Goal: Transaction & Acquisition: Subscribe to service/newsletter

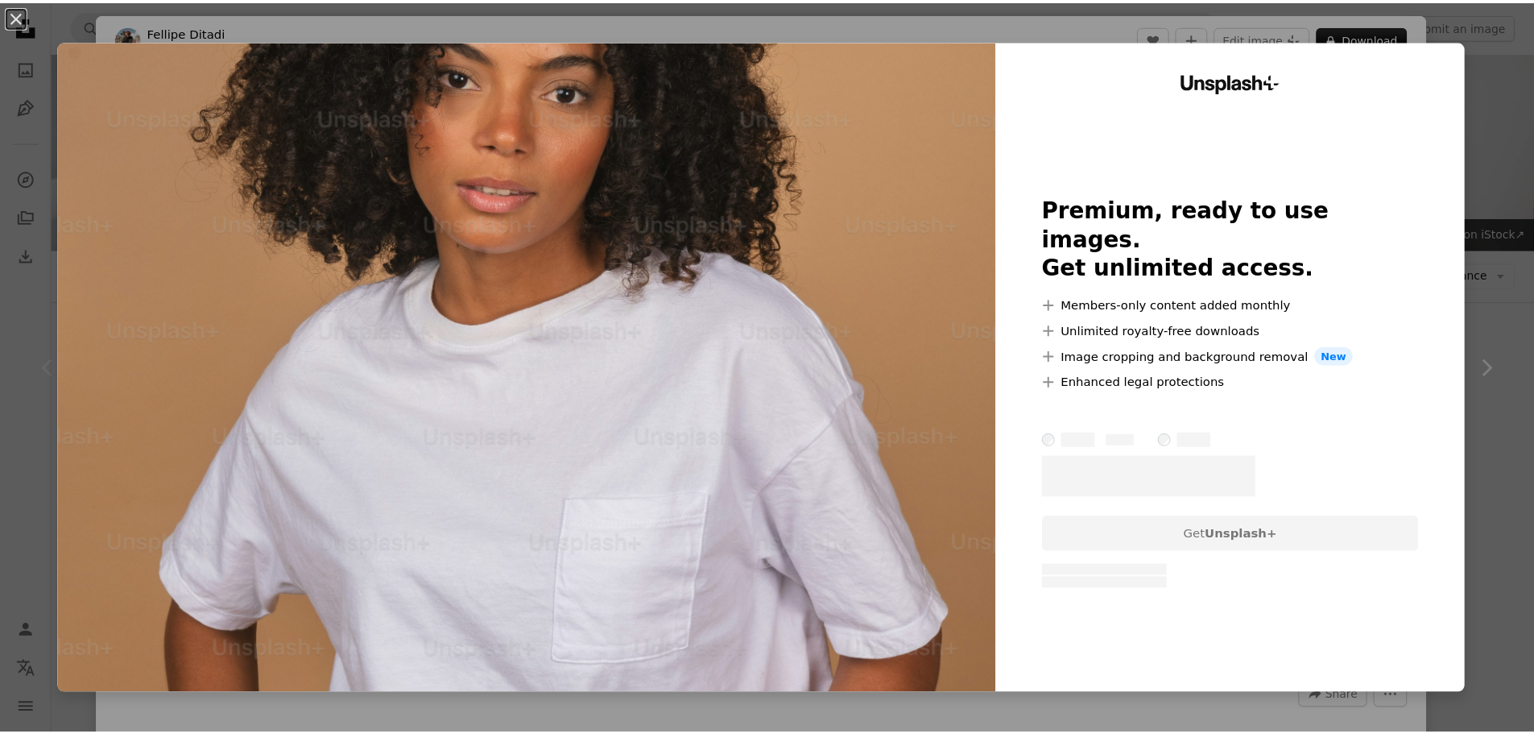
scroll to position [644, 0]
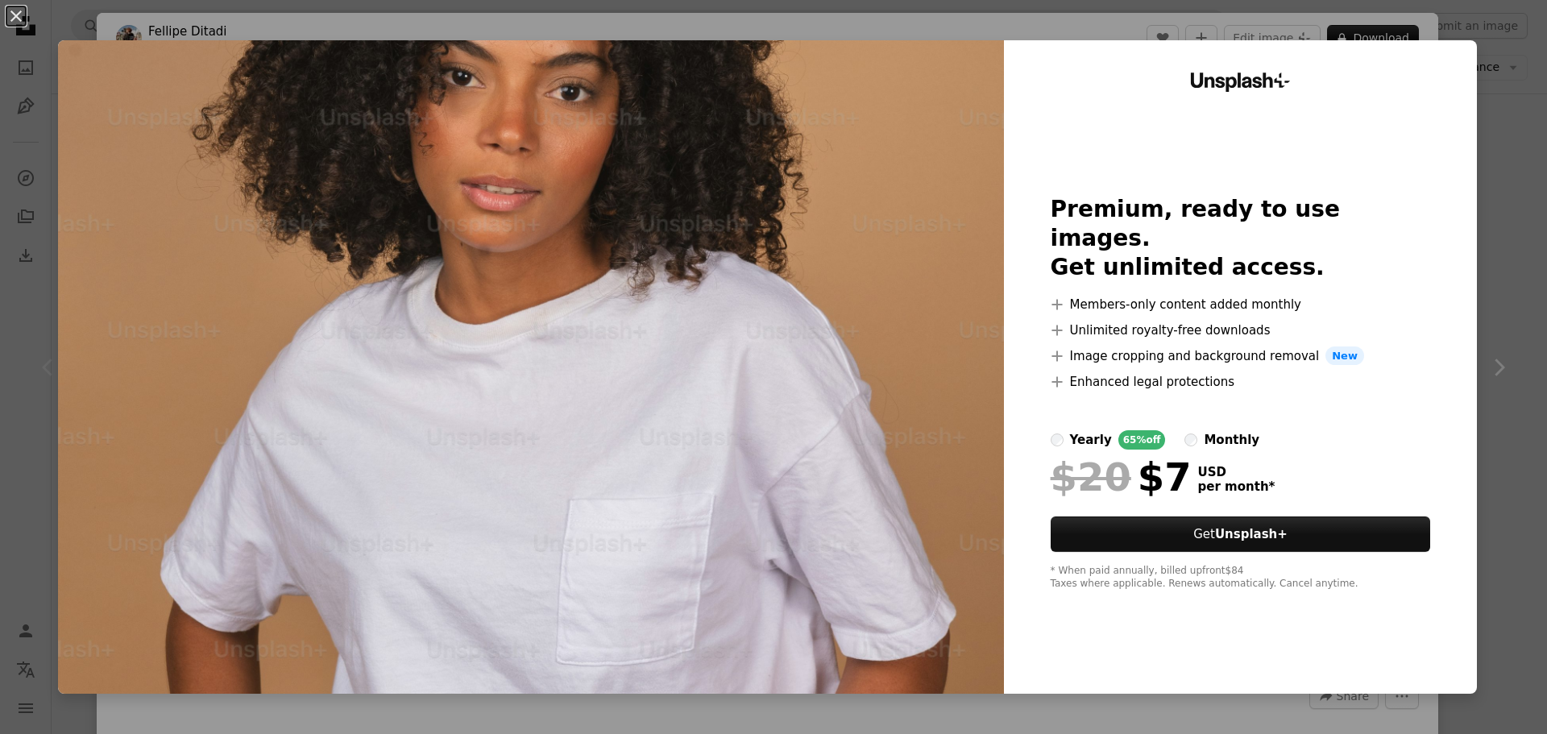
click at [1203, 430] on div "monthly" at bounding box center [1231, 439] width 56 height 19
click at [1056, 449] on div at bounding box center [1240, 452] width 380 height 6
click at [1054, 430] on label "yearly 65% off" at bounding box center [1107, 439] width 115 height 19
click at [1463, 24] on div "An X shape Unsplash+ Premium, ready to use images. Get unlimited access. A plus…" at bounding box center [773, 367] width 1547 height 734
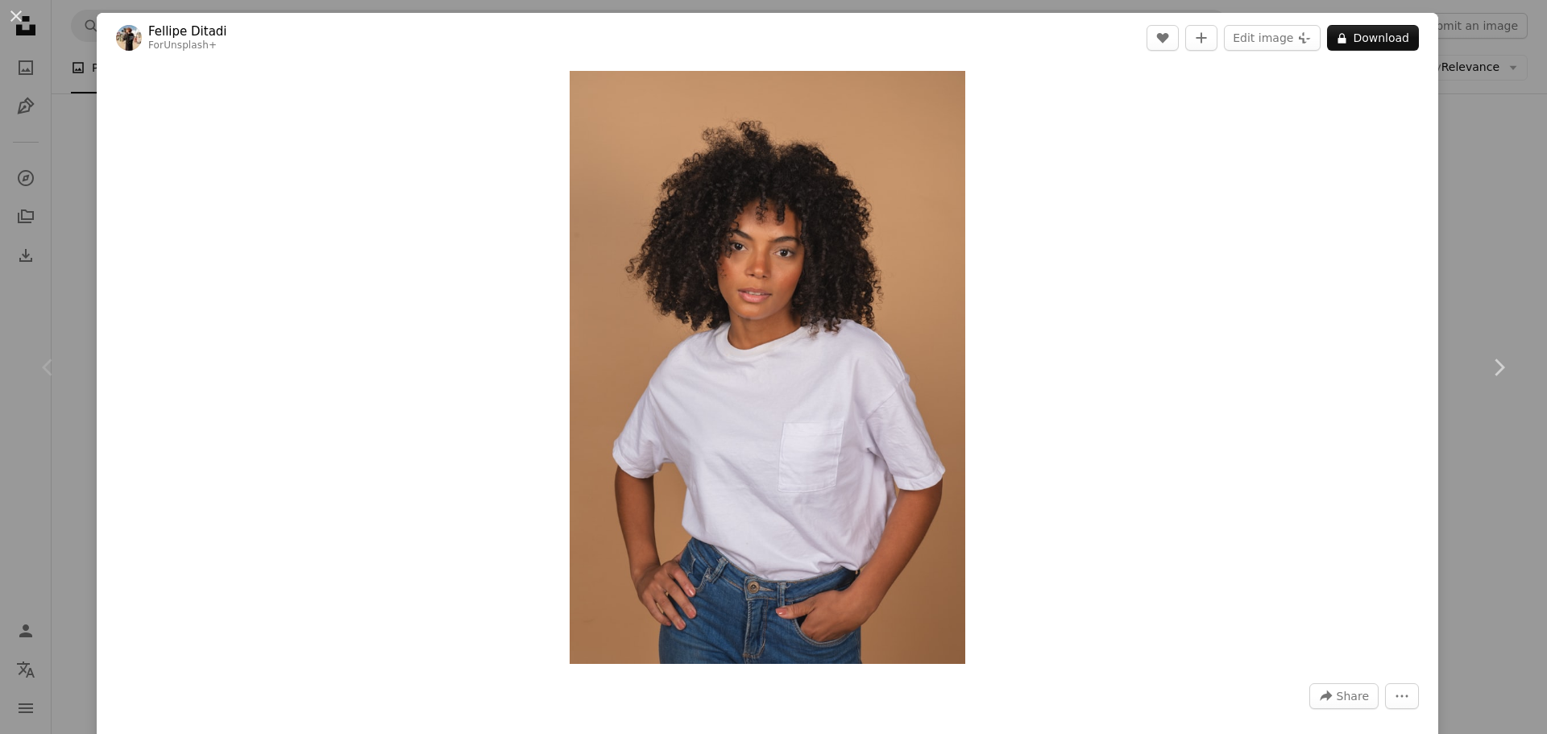
click at [1484, 250] on div "An X shape Chevron left Chevron right [PERSON_NAME] For Unsplash+ A heart A plu…" at bounding box center [773, 367] width 1547 height 734
